Goal: Task Accomplishment & Management: Use online tool/utility

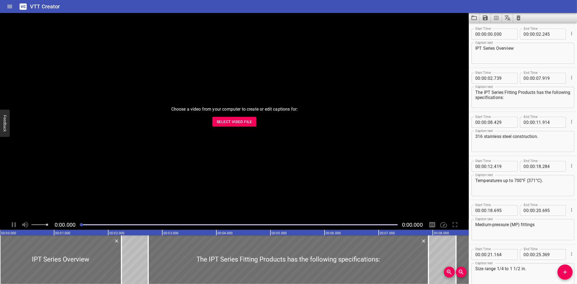
scroll to position [205, 0]
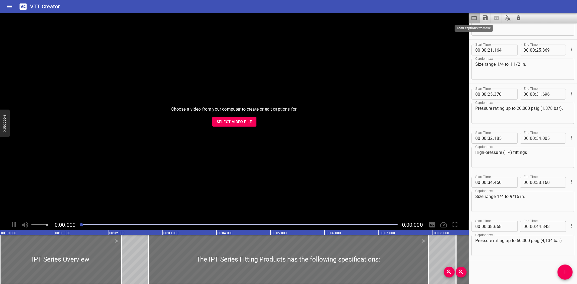
click at [471, 16] on icon "Load captions from file" at bounding box center [474, 18] width 6 height 6
click at [546, 108] on textarea "Pressure rating up to 20,000 psig (1,378 bar)." at bounding box center [523, 113] width 95 height 15
type textarea "Pressure rating up to 20,000 psig (1378 bar)."
drag, startPoint x: 547, startPoint y: 242, endPoint x: 544, endPoint y: 243, distance: 3.1
click at [547, 241] on textarea "Pressure rating up to 60,000 psig (4,134 bar)" at bounding box center [523, 245] width 95 height 15
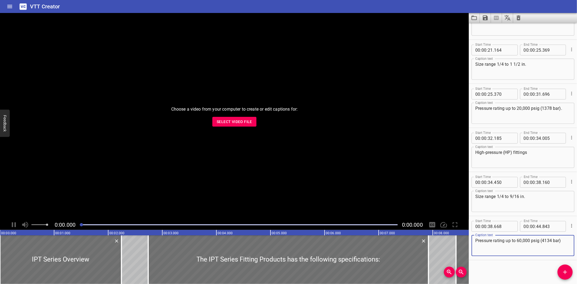
type textarea "Pressure rating up to 60,000 psig (4134 bar)"
click at [486, 18] on icon "Save captions to file" at bounding box center [485, 17] width 5 height 5
click at [493, 30] on li "Save to VTT file" at bounding box center [500, 30] width 40 height 10
drag, startPoint x: 395, startPoint y: 5, endPoint x: 413, endPoint y: 24, distance: 25.7
click at [395, 5] on div "VTT Creator" at bounding box center [288, 6] width 577 height 13
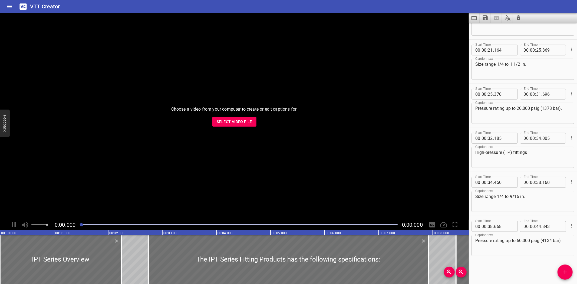
click at [381, 8] on div "VTT Creator" at bounding box center [288, 6] width 577 height 13
click at [368, 135] on div "Choose a video from your computer to create or edit captions for: Select Video …" at bounding box center [234, 116] width 469 height 207
